Goal: Answer question/provide support: Answer question/provide support

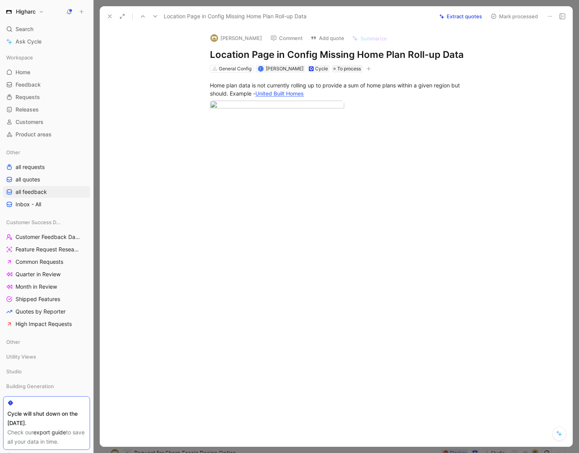
click at [109, 15] on icon at bounding box center [110, 16] width 6 height 6
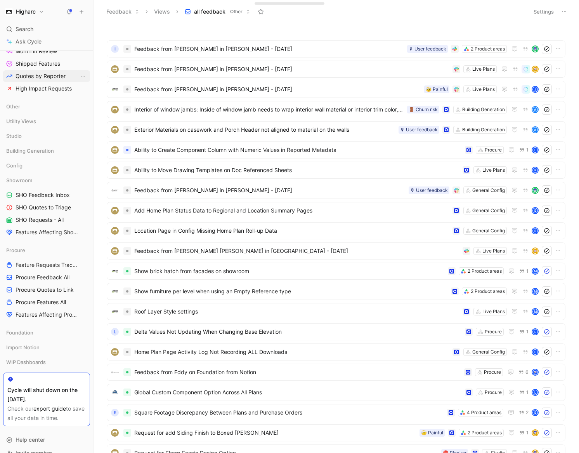
scroll to position [238, 0]
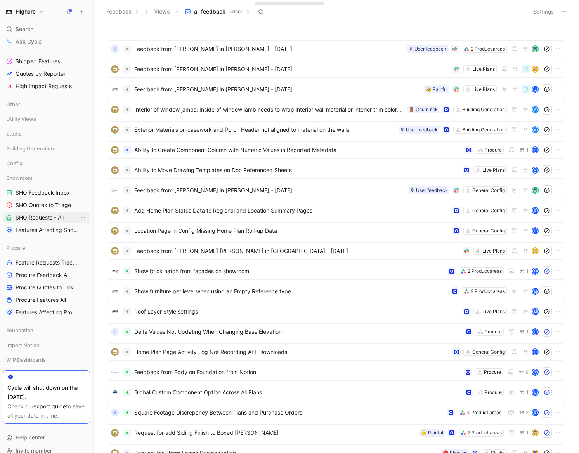
click at [34, 216] on span "SHO Requests - All" at bounding box center [40, 218] width 48 height 8
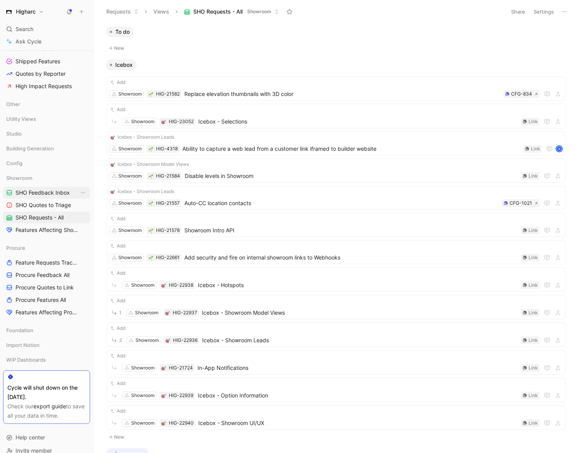
click at [53, 193] on span "SHO Feedback Inbox" at bounding box center [43, 193] width 54 height 8
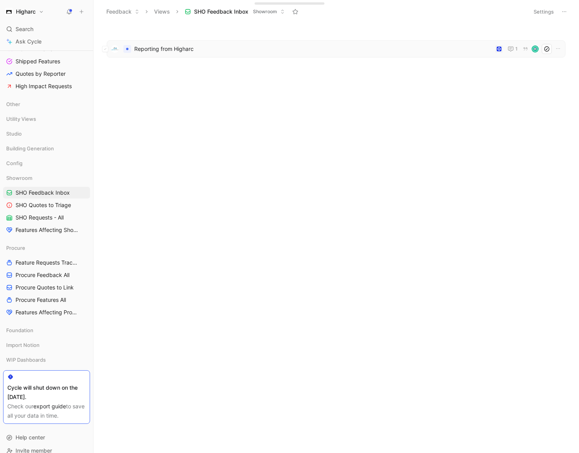
click at [148, 50] on span "Reporting from Higharc" at bounding box center [313, 48] width 358 height 9
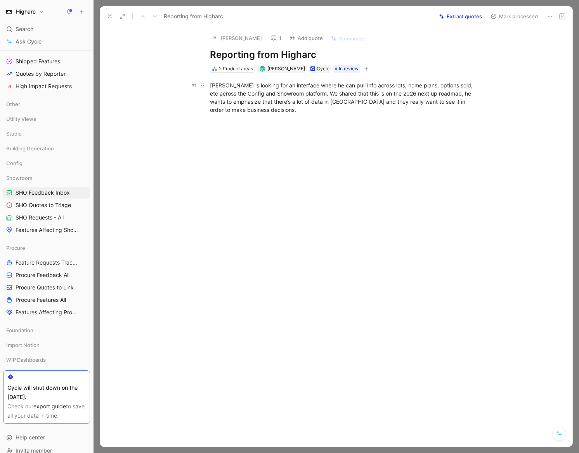
click at [353, 85] on div "[PERSON_NAME] is looking for an interface where he can pull info across lots, h…" at bounding box center [344, 97] width 269 height 33
click at [276, 110] on div "[PERSON_NAME] is looking for an interface where he can pull data across lots, h…" at bounding box center [344, 97] width 269 height 33
click at [236, 129] on p at bounding box center [344, 123] width 298 height 13
click at [297, 127] on div "Currently using Looker Studio" at bounding box center [344, 123] width 269 height 8
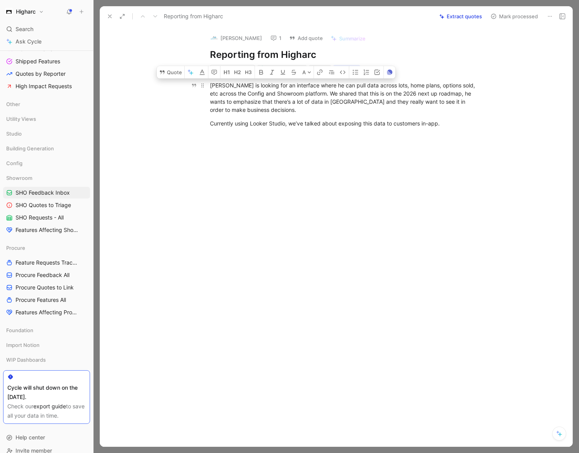
drag, startPoint x: 234, startPoint y: 85, endPoint x: 318, endPoint y: 94, distance: 84.3
click at [318, 94] on div "[PERSON_NAME] is looking for an interface where he can pull data across lots, h…" at bounding box center [344, 97] width 269 height 33
click at [172, 70] on button "Quote" at bounding box center [171, 72] width 28 height 12
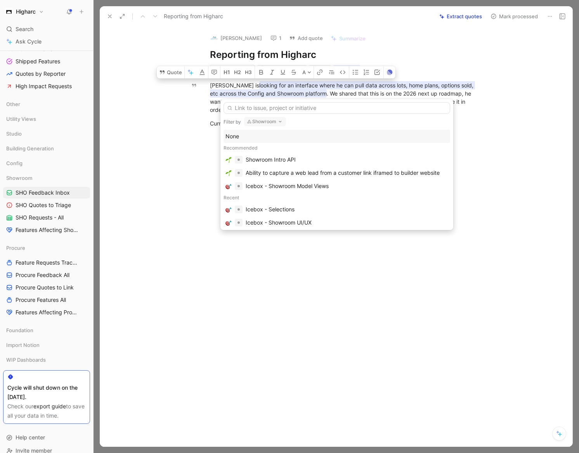
click at [237, 134] on div "None" at bounding box center [337, 136] width 223 height 9
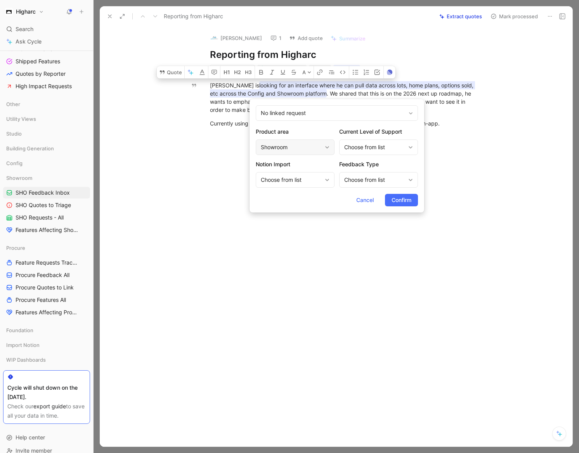
click at [328, 144] on div "Showroom" at bounding box center [295, 147] width 79 height 16
click at [410, 148] on icon at bounding box center [411, 147] width 5 height 5
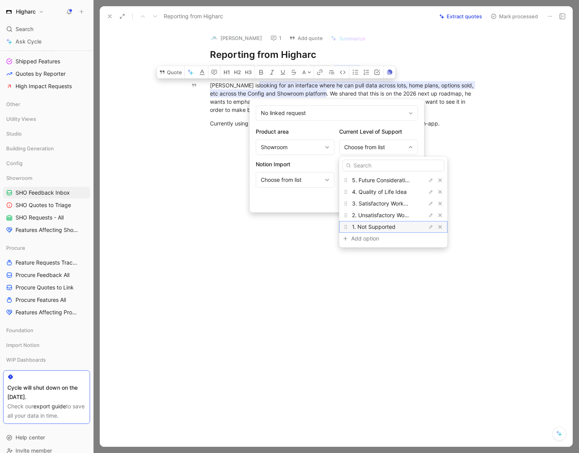
click at [391, 226] on span "1. Not Supported" at bounding box center [373, 226] width 43 height 7
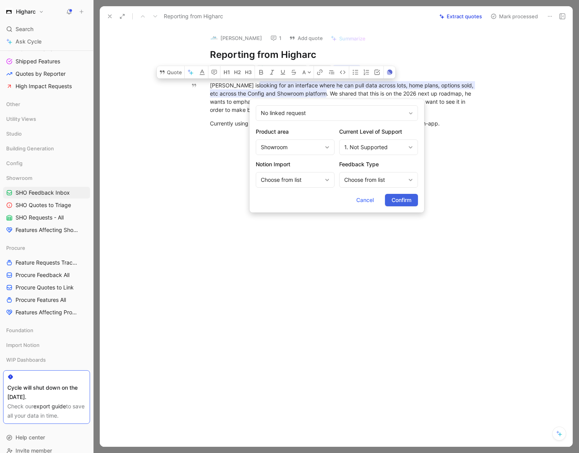
click at [401, 200] on span "Confirm" at bounding box center [402, 199] width 20 height 9
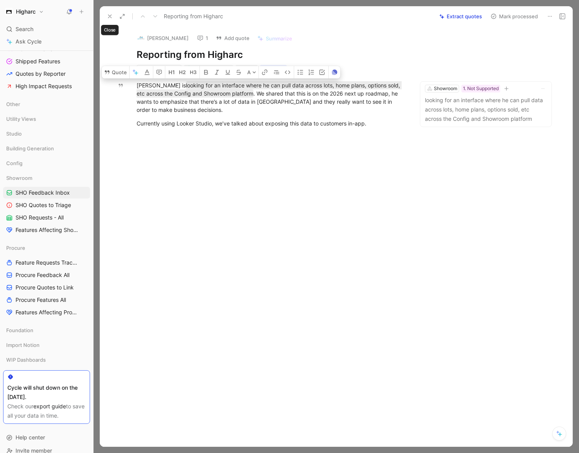
click at [110, 17] on use at bounding box center [109, 16] width 3 height 3
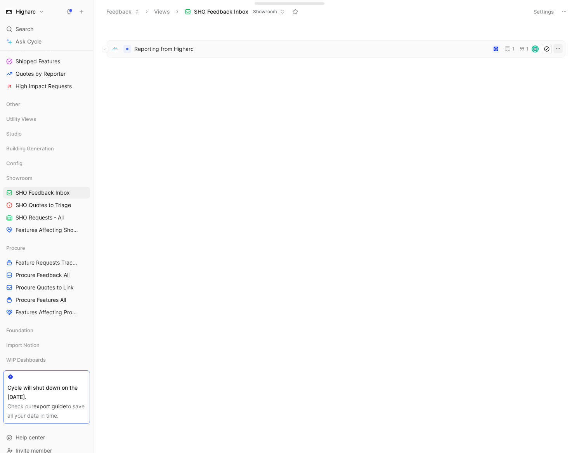
click at [559, 49] on icon "button" at bounding box center [558, 48] width 6 height 6
click at [200, 49] on span "Reporting from Higharc" at bounding box center [311, 48] width 355 height 9
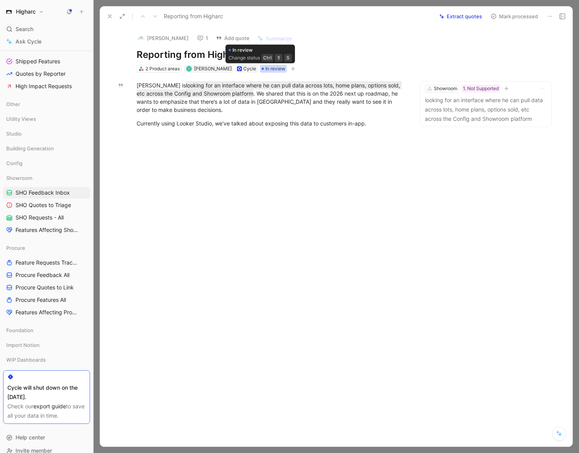
click at [266, 69] on span "In review" at bounding box center [276, 69] width 20 height 8
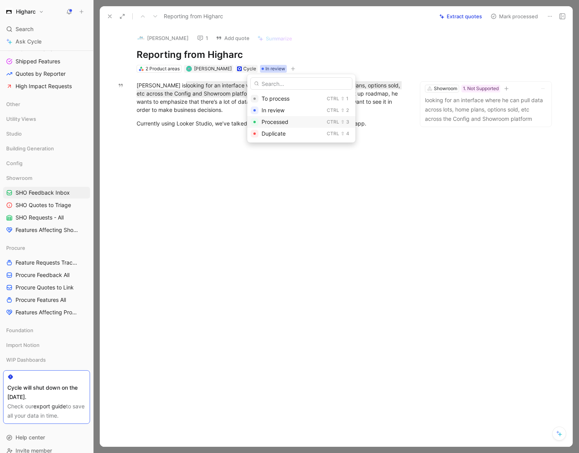
click at [270, 122] on span "Processed" at bounding box center [275, 121] width 27 height 7
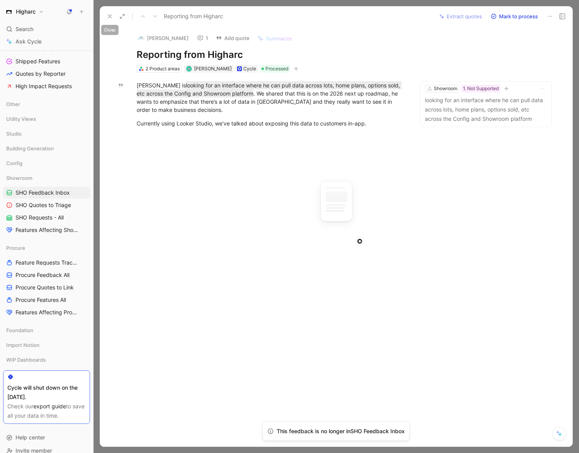
click at [110, 17] on icon at bounding box center [110, 16] width 6 height 6
